Goal: Task Accomplishment & Management: Complete application form

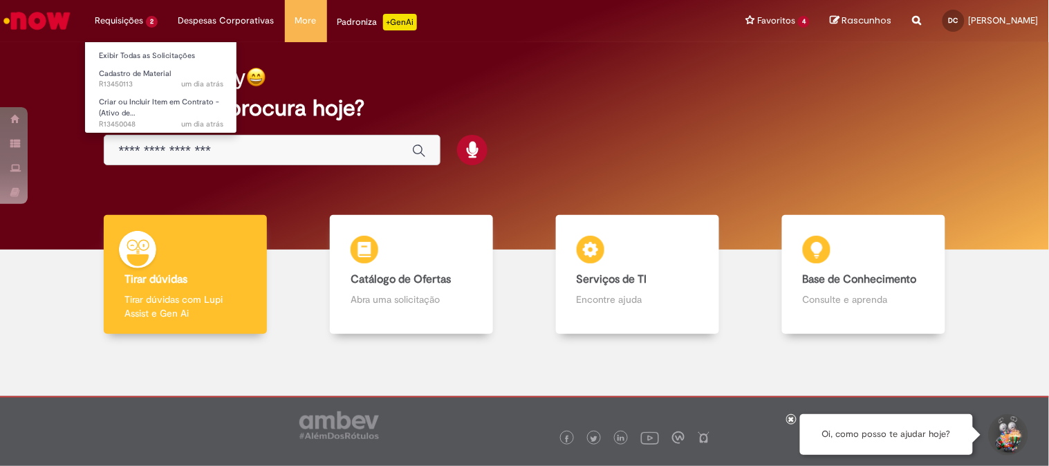
click at [129, 26] on li "Requisições 2 Exibir Todas as Solicitações Cadastro de Material um dia atrás um…" at bounding box center [126, 20] width 84 height 41
click at [180, 106] on span "Criar ou Incluir Item em Contrato - (Ativo de…" at bounding box center [159, 107] width 120 height 21
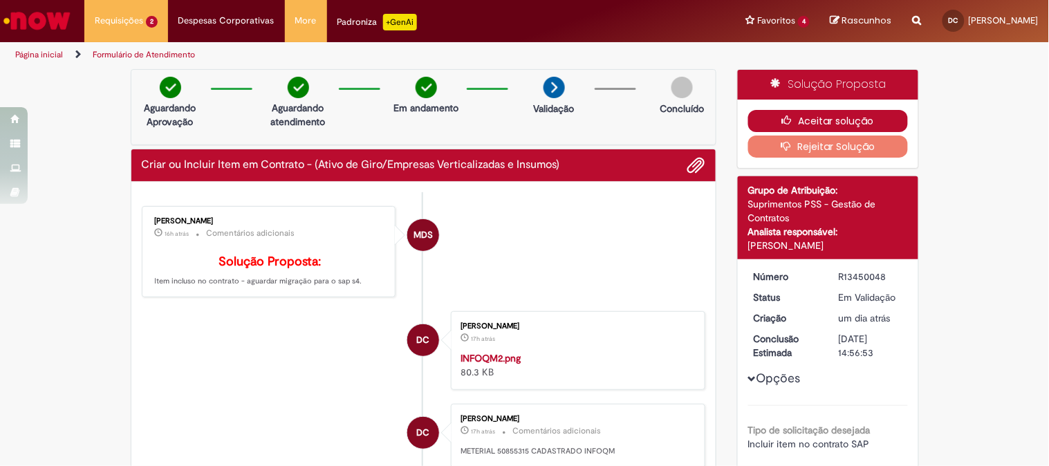
click at [823, 121] on button "Aceitar solução" at bounding box center [828, 121] width 160 height 22
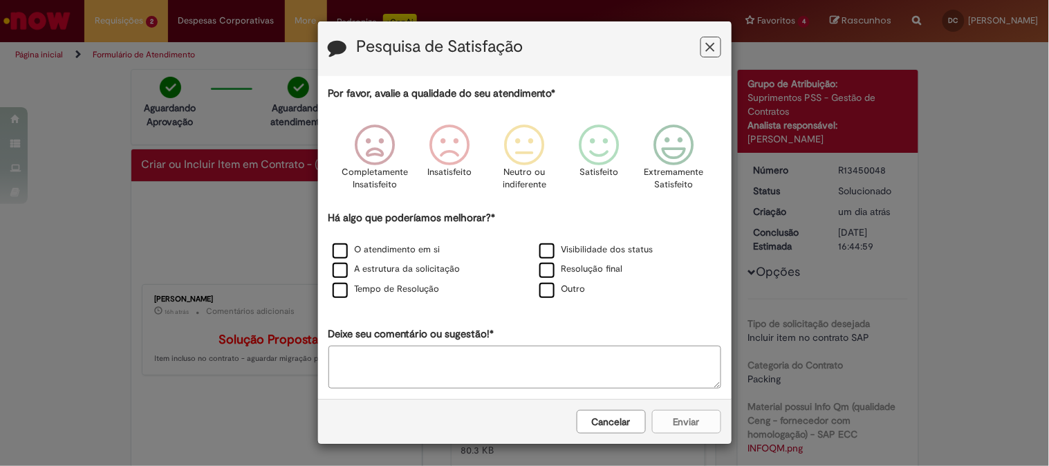
click at [706, 49] on icon "Feedback" at bounding box center [710, 47] width 9 height 15
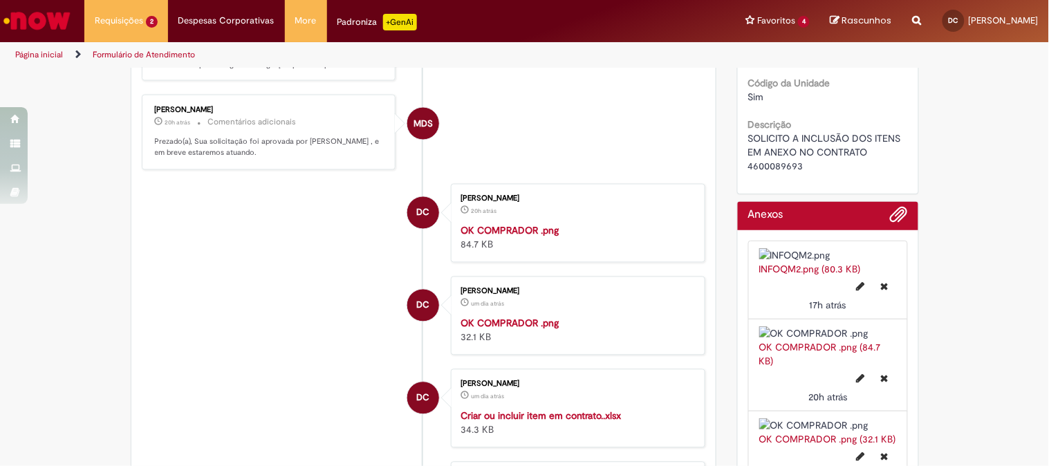
scroll to position [537, 0]
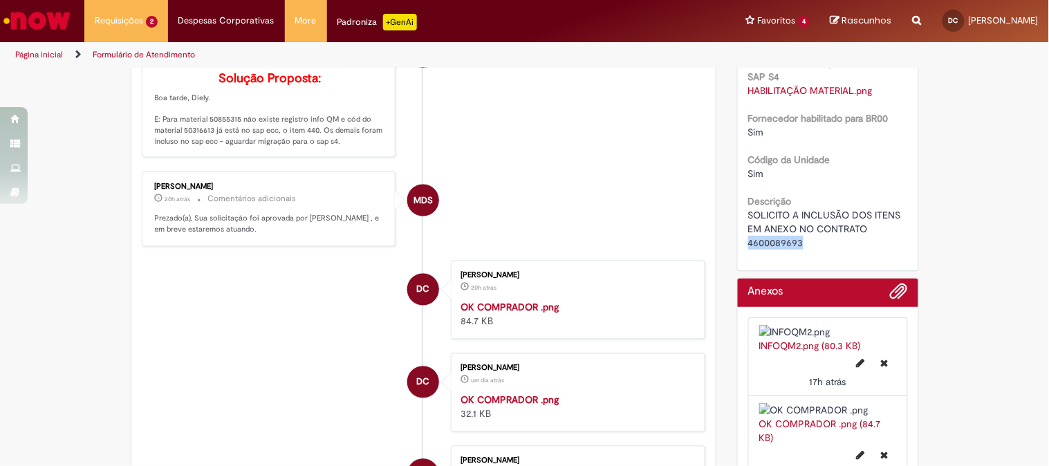
drag, startPoint x: 743, startPoint y: 256, endPoint x: 802, endPoint y: 256, distance: 59.5
click at [802, 250] on div "SOLICITO A INCLUSÃO DOS ITENS EM ANEXO NO CONTRATO 4600089693" at bounding box center [828, 228] width 160 height 41
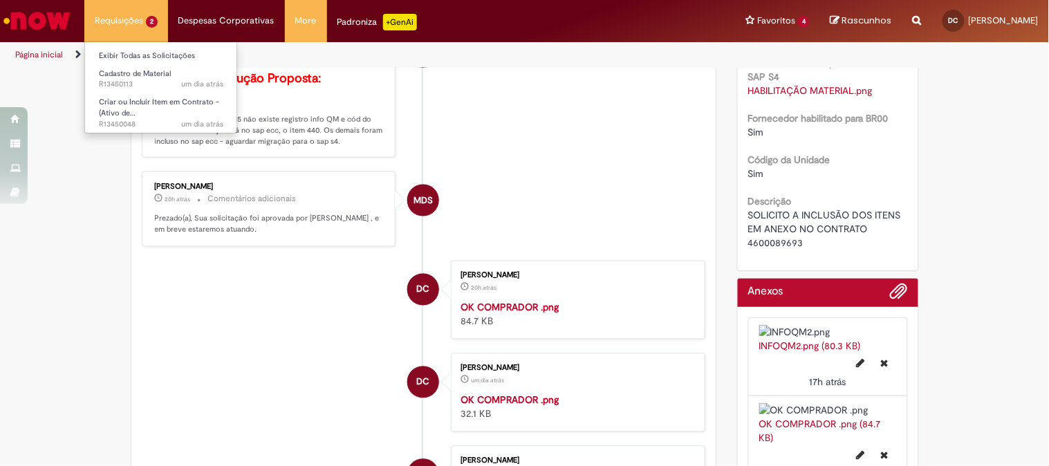
click at [138, 16] on li "Requisições 2 Exibir Todas as Solicitações Cadastro de Material um dia atrás um…" at bounding box center [126, 20] width 84 height 41
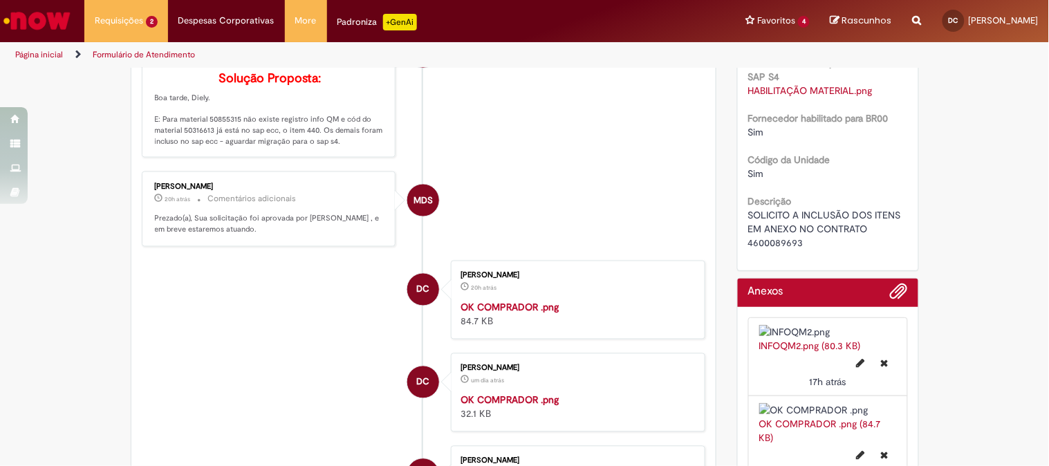
click at [631, 158] on li "MDS [PERSON_NAME] 20h atrás 20 horas atrás Comentários adicionais Solução Propo…" at bounding box center [424, 90] width 564 height 135
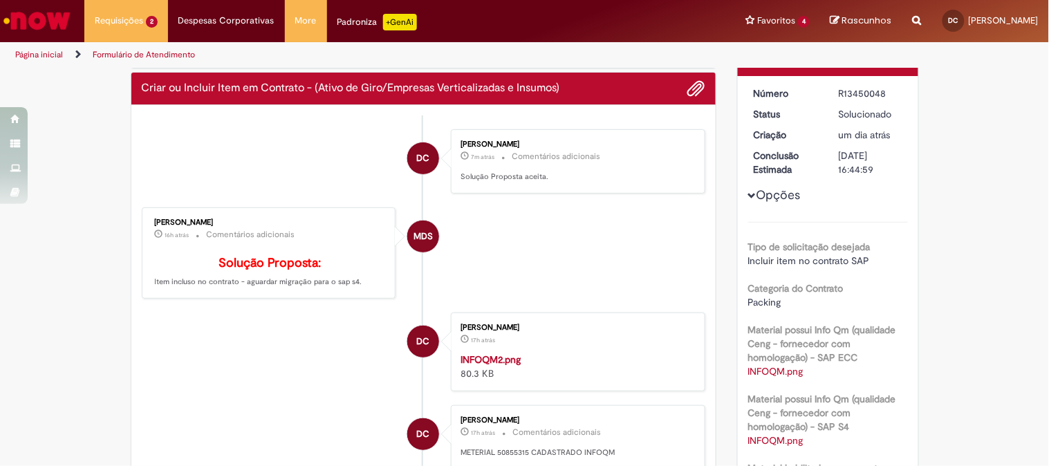
scroll to position [0, 0]
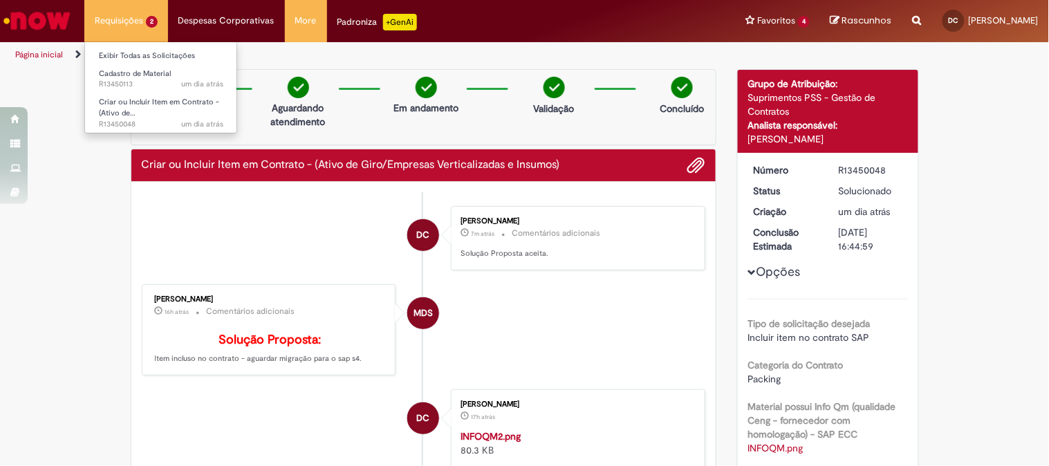
click at [142, 16] on li "Requisições 2 Exibir Todas as Solicitações Cadastro de Material um dia atrás um…" at bounding box center [126, 20] width 84 height 41
click at [152, 109] on link "Criar ou Incluir Item em Contrato - (Ativo de… um dia atrás um dia atrás R13450…" at bounding box center [161, 110] width 152 height 30
click at [140, 24] on li "Requisições 2 Exibir Todas as Solicitações Cadastro de Material um dia atrás um…" at bounding box center [126, 20] width 84 height 41
click at [149, 84] on span "um dia atrás um dia atrás R13450113" at bounding box center [161, 84] width 124 height 11
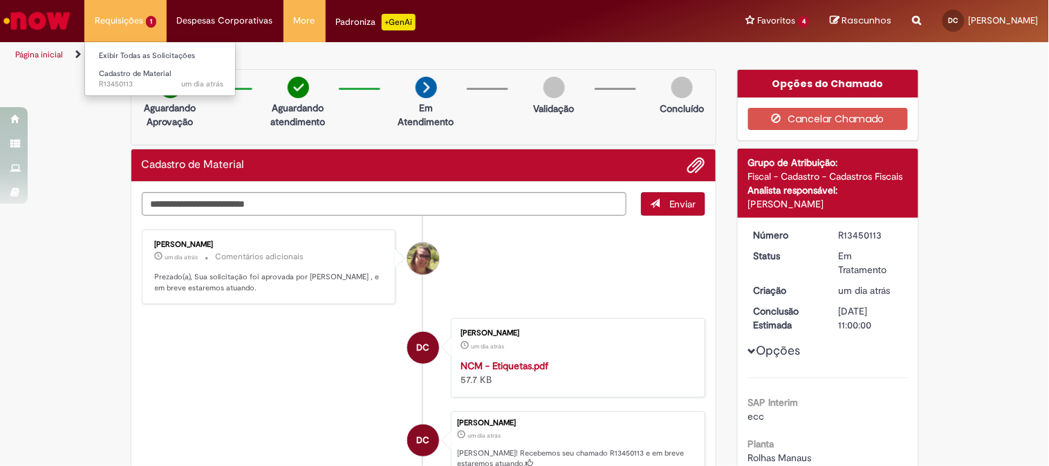
click at [149, 19] on li "Requisições 1 Exibir Todas as Solicitações Cadastro de Material um dia atrás um…" at bounding box center [125, 20] width 82 height 41
drag, startPoint x: 76, startPoint y: 149, endPoint x: 118, endPoint y: 65, distance: 94.0
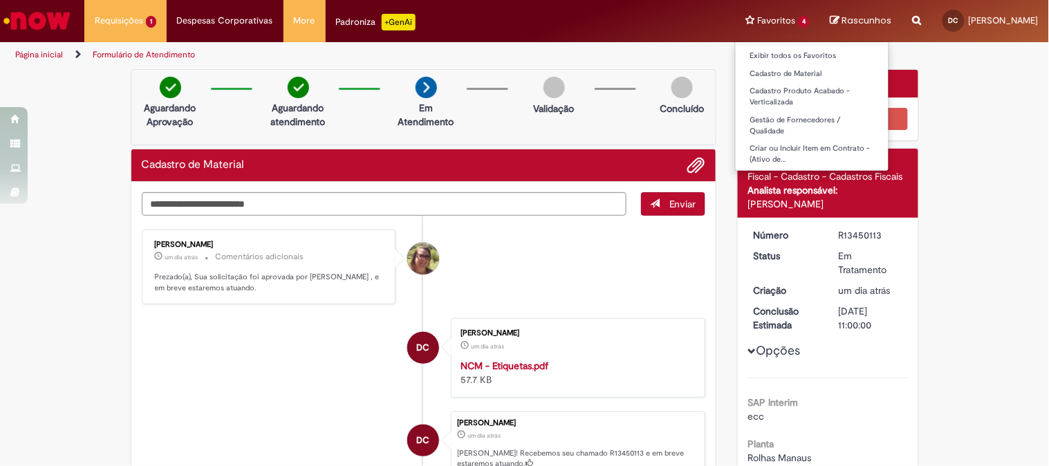
click at [789, 15] on li "Favoritos 4 Exibir todos os Favoritos Cadastro de Material Cadastro Produto Aca…" at bounding box center [777, 20] width 85 height 41
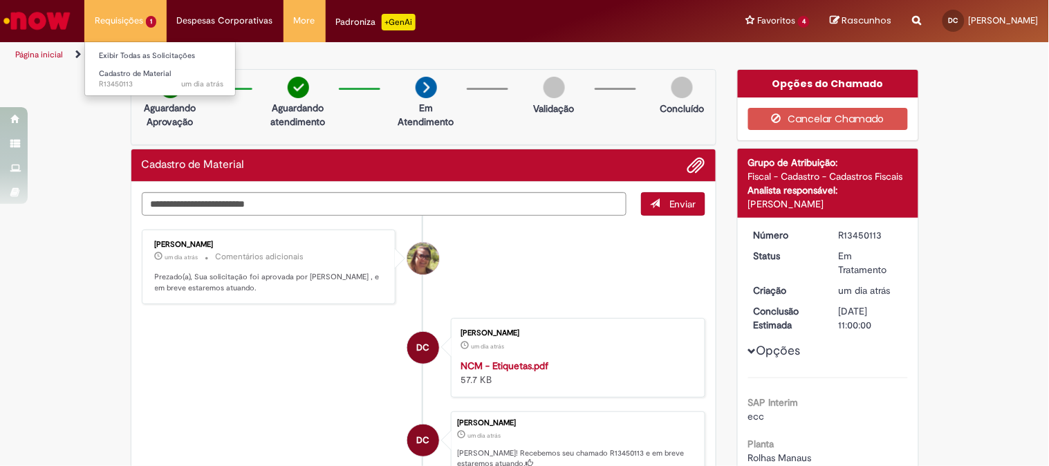
click at [129, 14] on li "Requisições 1 Exibir Todas as Solicitações Cadastro de Material um dia atrás um…" at bounding box center [125, 20] width 82 height 41
click at [138, 73] on span "Cadastro de Material" at bounding box center [135, 73] width 72 height 10
